Goal: Information Seeking & Learning: Check status

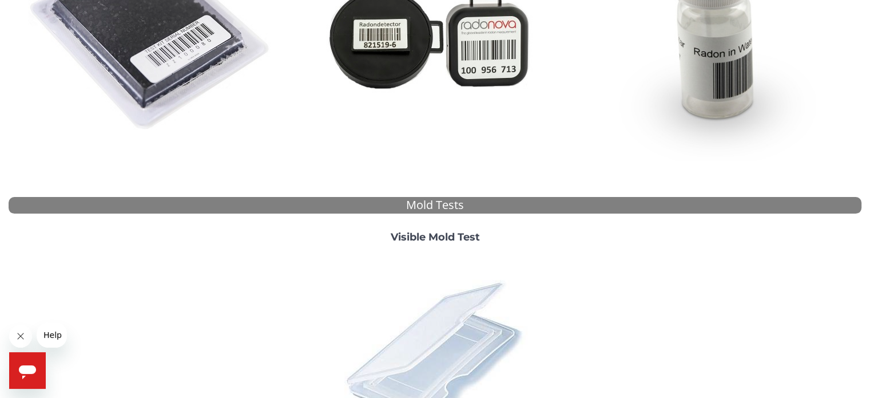
scroll to position [368, 0]
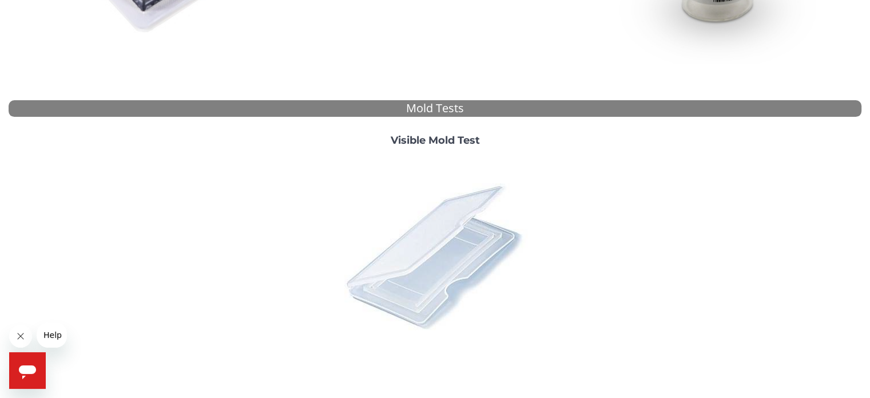
click at [427, 202] on img at bounding box center [435, 256] width 200 height 200
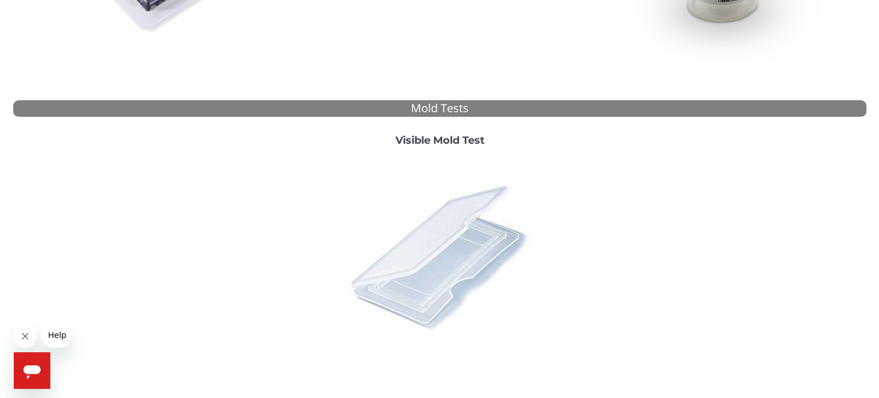
scroll to position [0, 0]
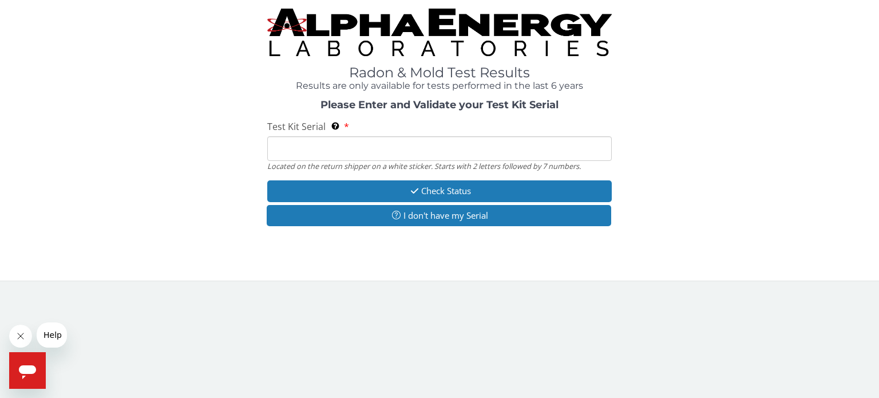
click at [368, 148] on input "Test Kit Serial Located on the return shipper on a white sticker. Starts with 2…" at bounding box center [439, 148] width 344 height 25
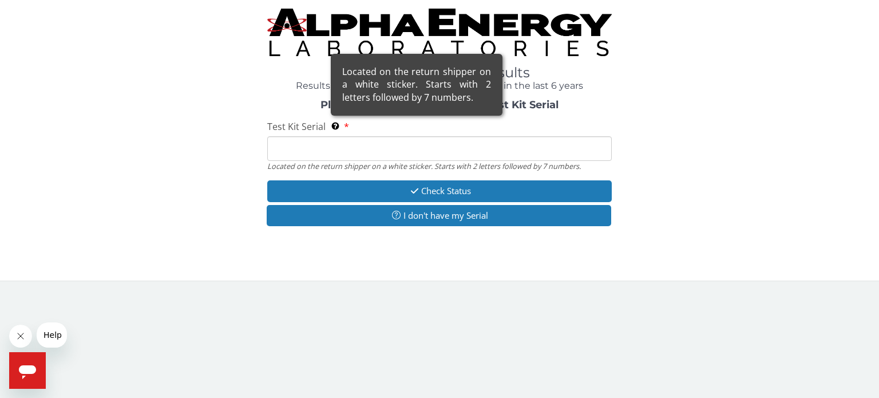
drag, startPoint x: 304, startPoint y: 149, endPoint x: 332, endPoint y: 125, distance: 36.9
click at [332, 125] on span "Located on the return shipper on a white sticker. Starts with 2 letters followe…" at bounding box center [336, 126] width 11 height 13
click at [332, 136] on input "Test Kit Serial Located on the return shipper on a white sticker. Starts with 2…" at bounding box center [439, 148] width 344 height 25
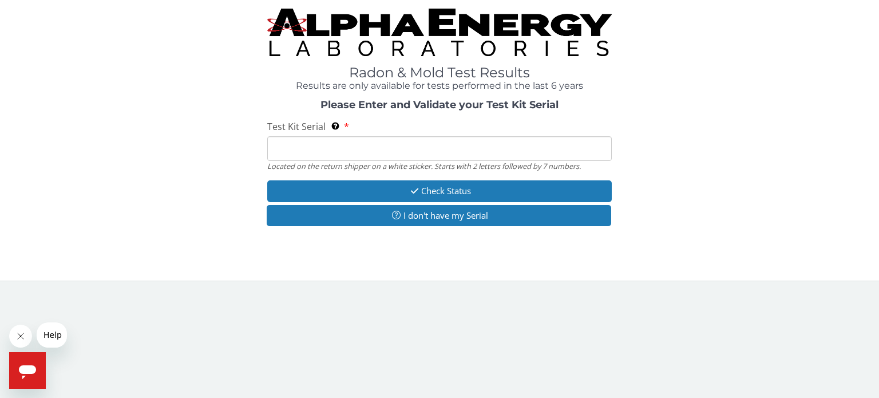
paste input "ML193172"
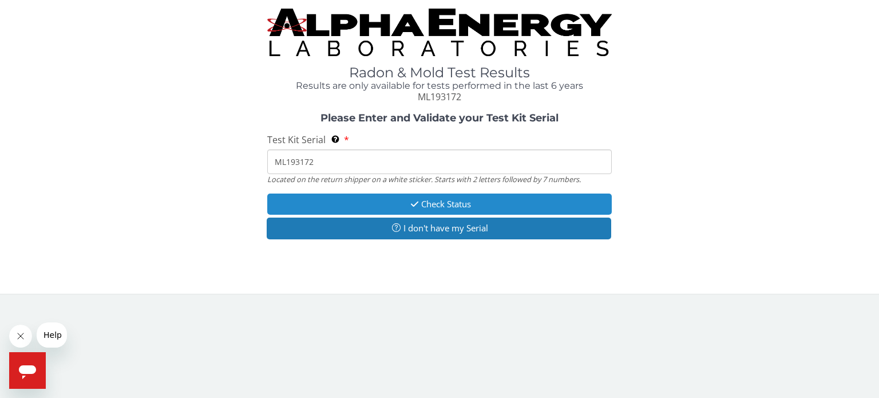
type input "ML193172"
click at [350, 205] on button "Check Status" at bounding box center [439, 203] width 344 height 21
